Goal: Transaction & Acquisition: Download file/media

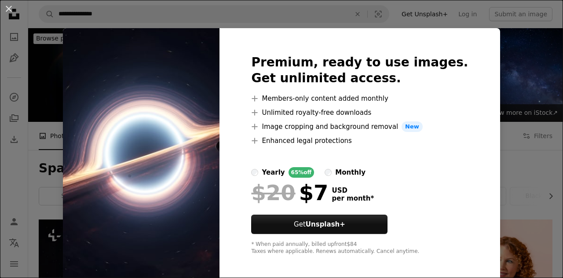
click at [481, 96] on div "An X shape Premium, ready to use images. Get unlimited access. A plus sign Memb…" at bounding box center [281, 139] width 563 height 278
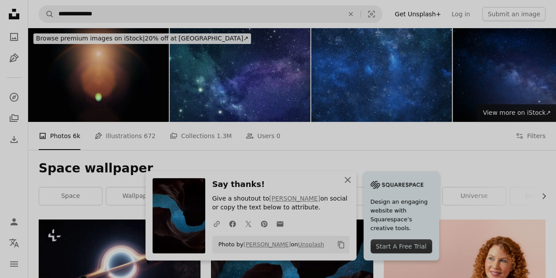
click at [353, 182] on icon "An X shape" at bounding box center [347, 180] width 11 height 11
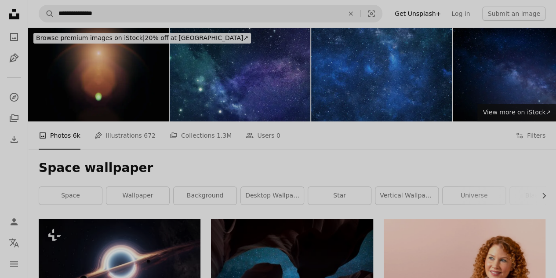
scroll to position [44, 0]
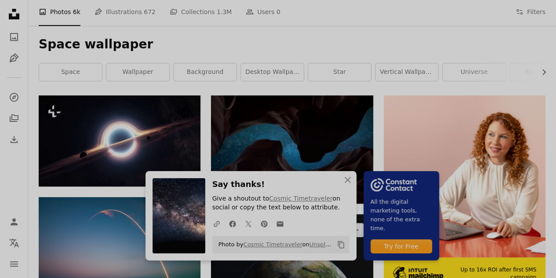
scroll to position [132, 0]
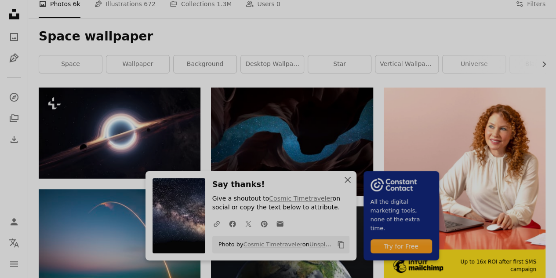
click at [353, 178] on icon "An X shape" at bounding box center [347, 180] width 11 height 11
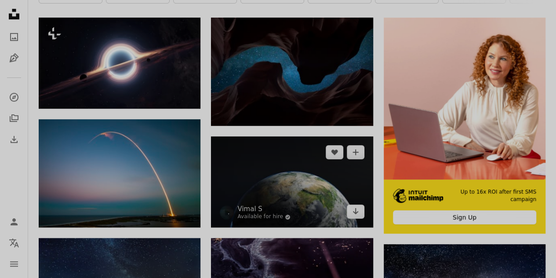
scroll to position [220, 0]
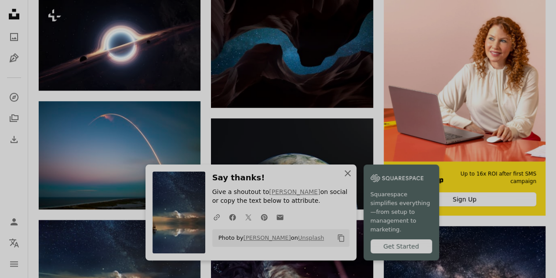
click at [353, 175] on icon "An X shape" at bounding box center [347, 173] width 11 height 11
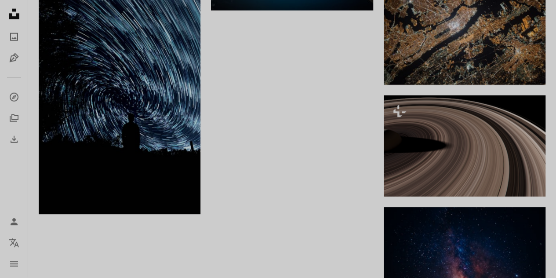
scroll to position [1143, 0]
